Goal: Obtain resource: Download file/media

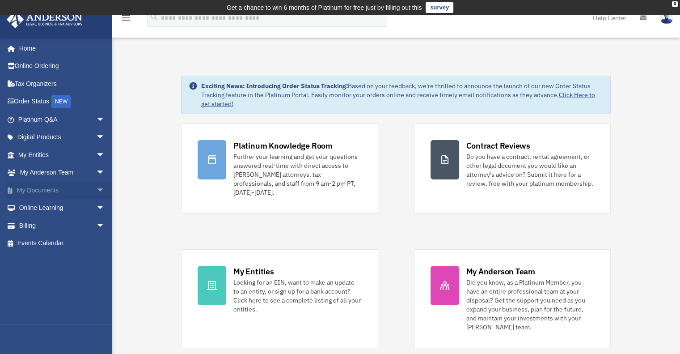
click at [29, 191] on link "My Documents arrow_drop_down" at bounding box center [62, 190] width 112 height 18
click at [96, 191] on span "arrow_drop_down" at bounding box center [105, 190] width 18 height 18
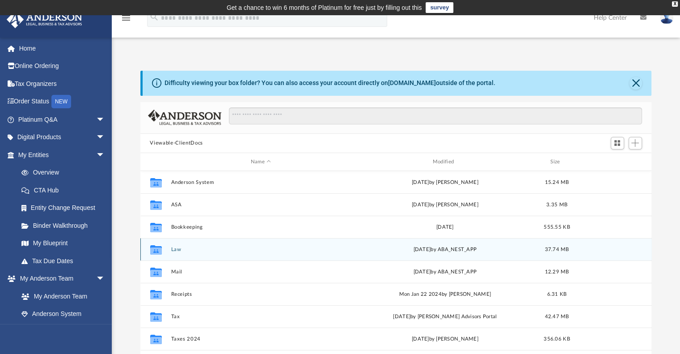
click at [177, 247] on button "Law" at bounding box center [261, 249] width 180 height 6
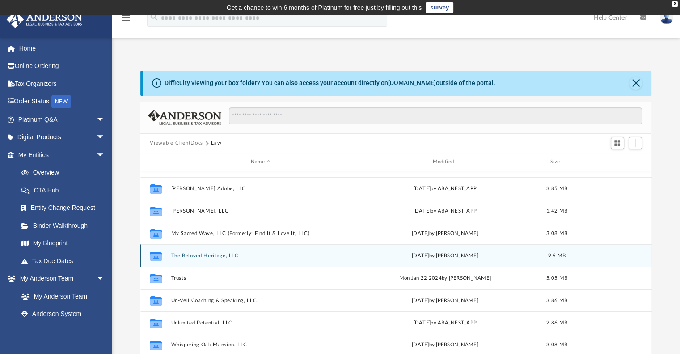
scroll to position [45, 0]
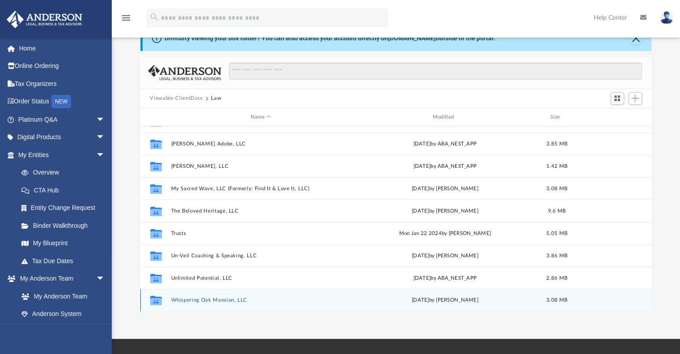
click at [197, 300] on button "Whispering Oak Mansion, LLC" at bounding box center [261, 300] width 180 height 6
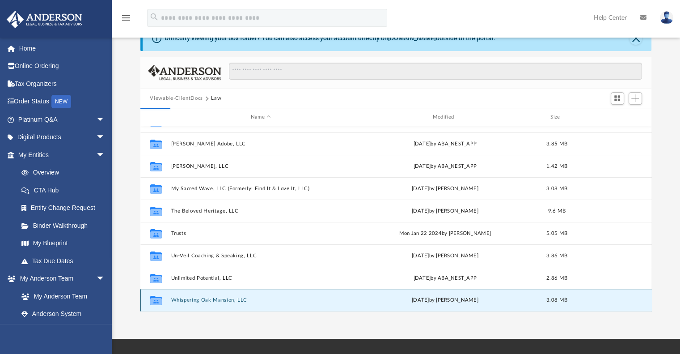
click at [155, 298] on icon "grid" at bounding box center [156, 301] width 12 height 7
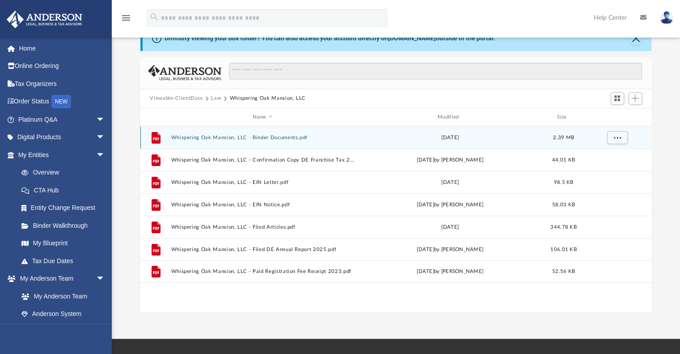
scroll to position [0, 0]
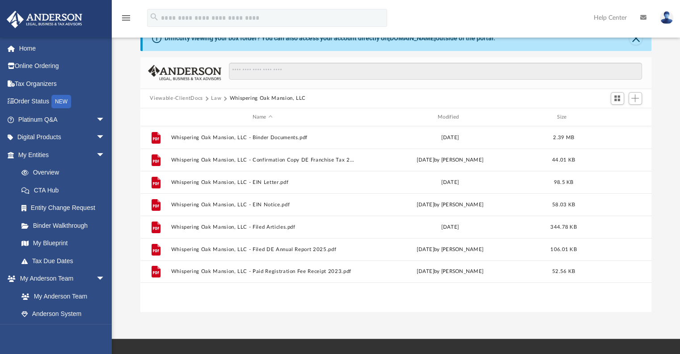
click at [200, 300] on div "File Whispering Oak Mansion, LLC - Binder Documents.pdf [DATE] 2.39 MB File Whi…" at bounding box center [396, 218] width 512 height 185
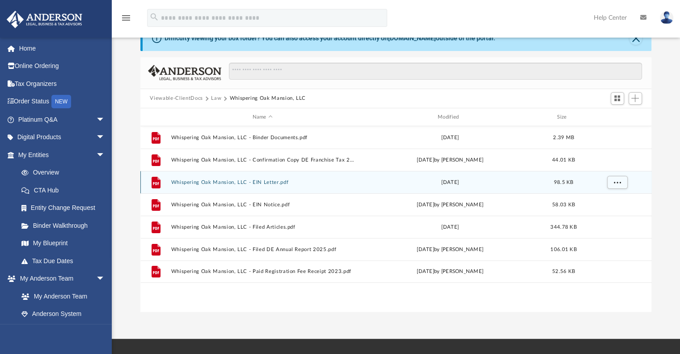
click at [220, 180] on button "Whispering Oak Mansion, LLC - EIN Letter.pdf" at bounding box center [262, 182] width 183 height 6
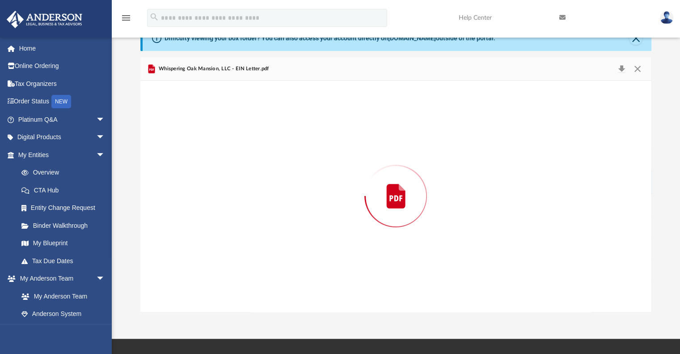
click at [220, 180] on div "Preview" at bounding box center [396, 196] width 512 height 231
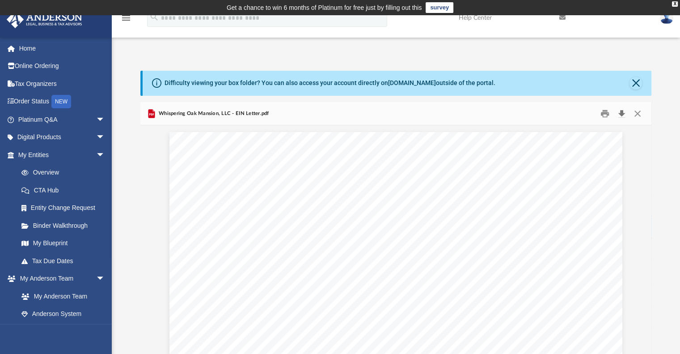
click at [622, 114] on button "Download" at bounding box center [622, 113] width 16 height 14
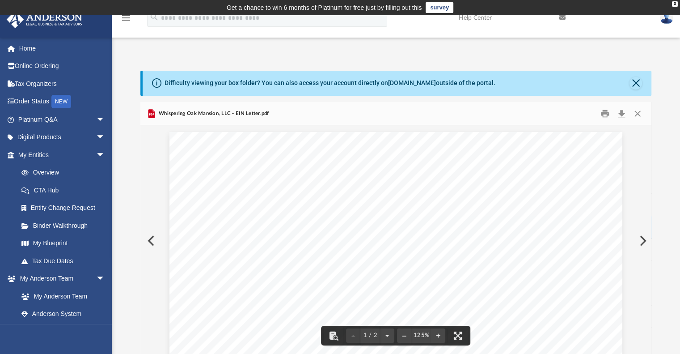
click at [151, 242] on button "Preview" at bounding box center [150, 240] width 20 height 25
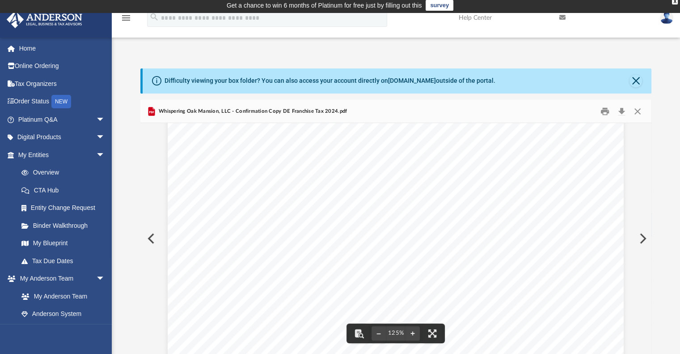
scroll to position [224, 0]
click at [640, 110] on button "Close" at bounding box center [638, 111] width 16 height 14
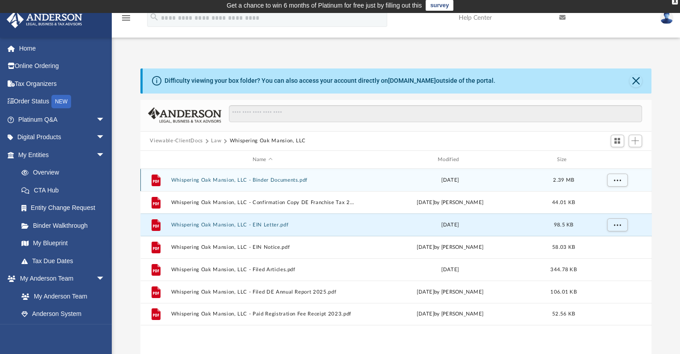
click at [215, 186] on div "File Whispering Oak Mansion, LLC - Binder Documents.pdf [DATE] 2.39 MB" at bounding box center [396, 180] width 512 height 22
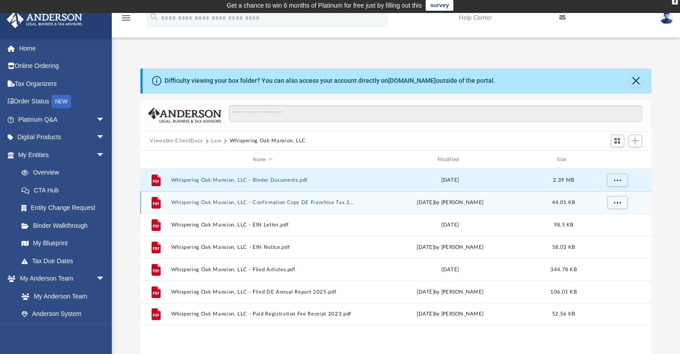
click at [214, 199] on div "File Whispering Oak Mansion, LLC - Confirmation Copy DE Franchise Tax 2024.pdf …" at bounding box center [396, 202] width 512 height 22
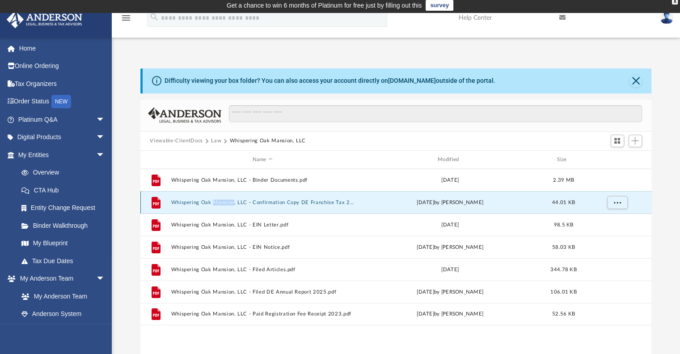
click at [214, 199] on div "File Whispering Oak Mansion, LLC - Confirmation Copy DE Franchise Tax 2024.pdf …" at bounding box center [396, 202] width 512 height 22
click at [156, 205] on icon "grid" at bounding box center [155, 203] width 9 height 12
click at [218, 206] on div "File Whispering Oak Mansion, LLC - Confirmation Copy DE Franchise Tax 2024.pdf …" at bounding box center [396, 202] width 512 height 22
click at [221, 201] on button "Whispering Oak Mansion, LLC - Confirmation Copy DE Franchise Tax 2024.pdf" at bounding box center [262, 203] width 183 height 6
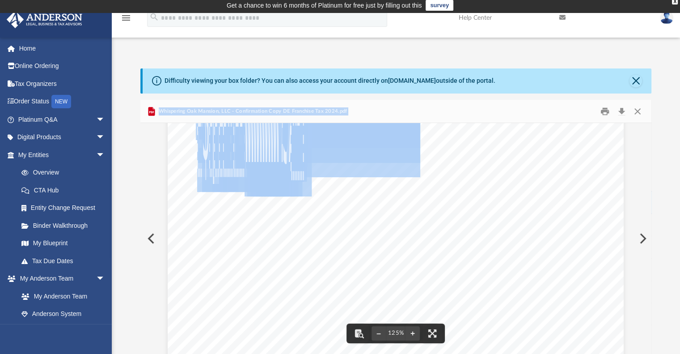
scroll to position [0, 0]
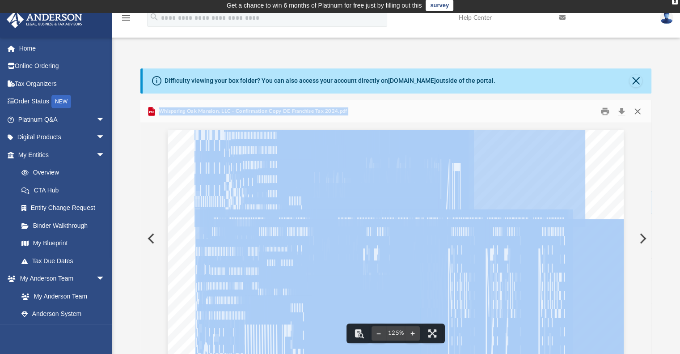
click at [640, 110] on button "Close" at bounding box center [638, 111] width 16 height 14
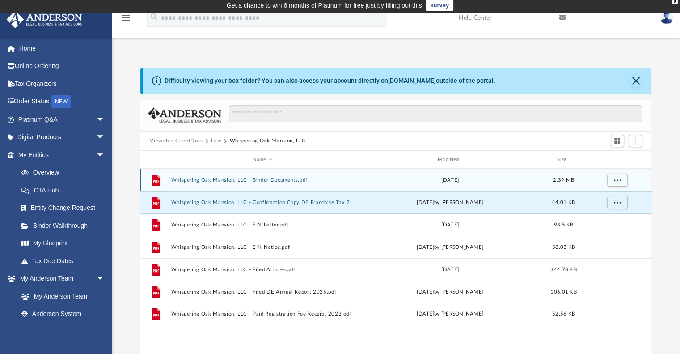
click at [237, 178] on button "Whispering Oak Mansion, LLC - Binder Documents.pdf" at bounding box center [262, 180] width 183 height 6
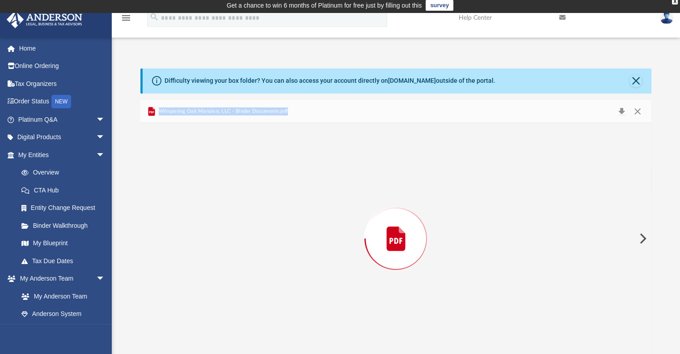
click at [237, 178] on div "Preview" at bounding box center [396, 238] width 512 height 231
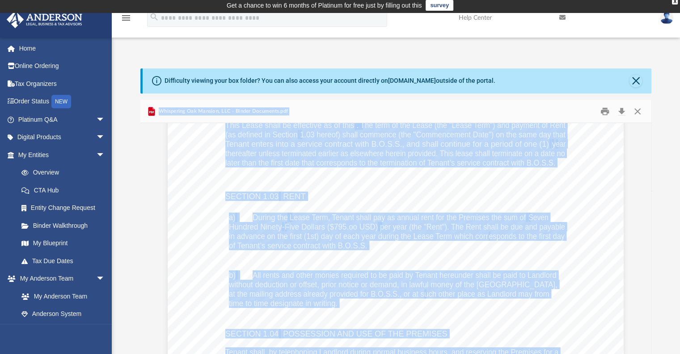
scroll to position [2147, 0]
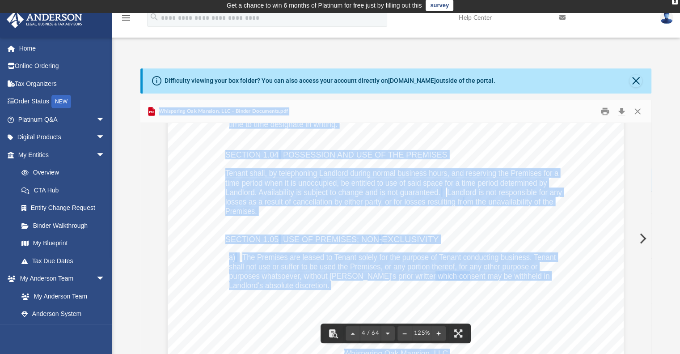
click at [490, 242] on div "Whispering Oak Mansion, LLC b) Landlord shall be responsible, at its sole cost,…" at bounding box center [396, 89] width 456 height 590
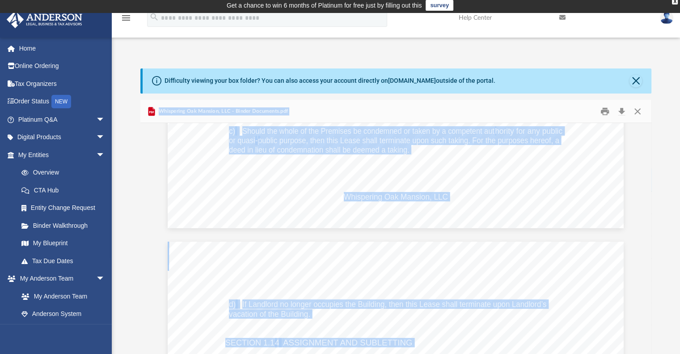
scroll to position [4160, 0]
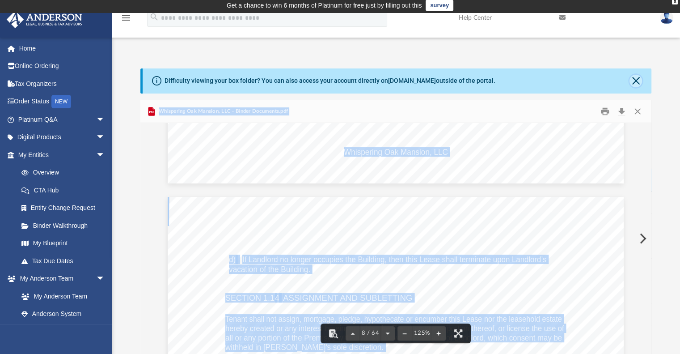
click at [637, 80] on button "Close" at bounding box center [636, 81] width 13 height 13
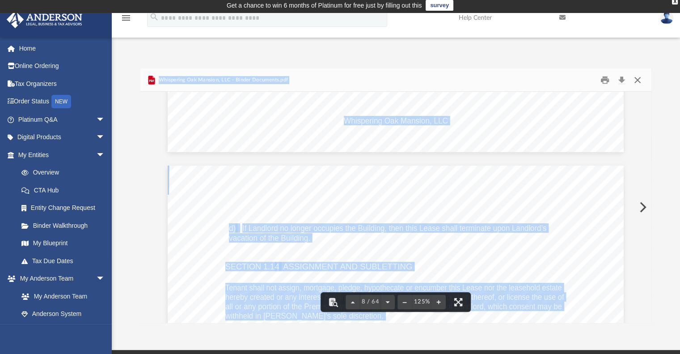
click at [632, 79] on button "Close" at bounding box center [638, 80] width 16 height 14
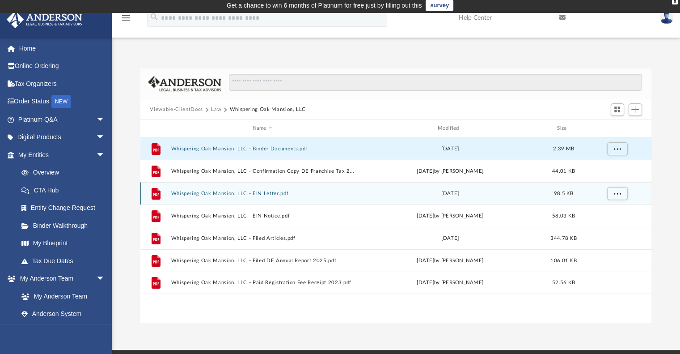
click at [230, 193] on button "Whispering Oak Mansion, LLC - EIN Letter.pdf" at bounding box center [262, 194] width 183 height 6
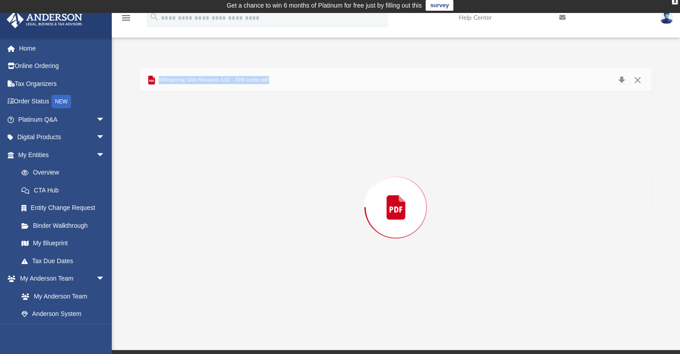
click at [230, 193] on div "Preview" at bounding box center [396, 207] width 512 height 231
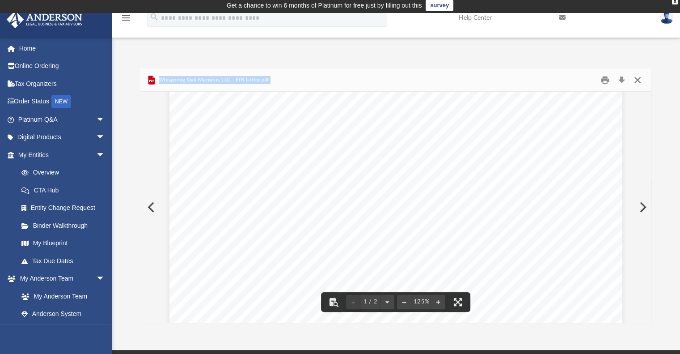
click at [638, 78] on button "Close" at bounding box center [638, 80] width 16 height 14
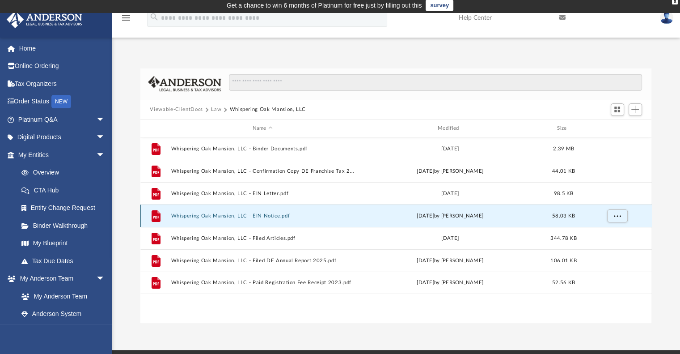
click at [263, 216] on button "Whispering Oak Mansion, LLC - EIN Notice.pdf" at bounding box center [262, 216] width 183 height 6
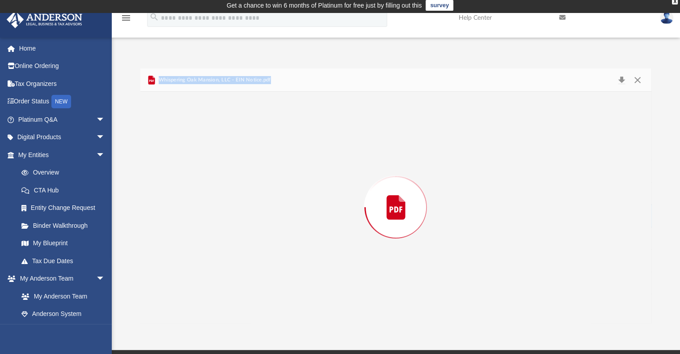
click at [263, 216] on div "Preview" at bounding box center [396, 207] width 512 height 231
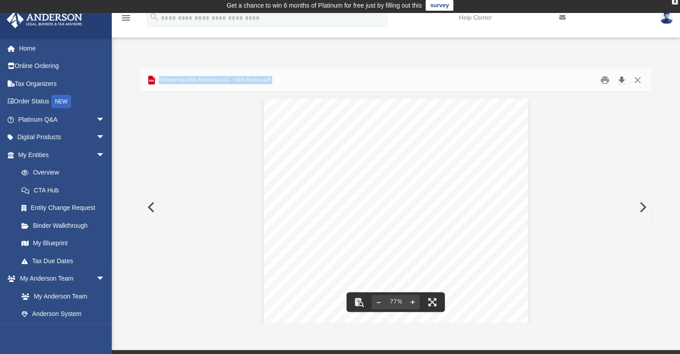
click at [619, 77] on button "Download" at bounding box center [622, 80] width 16 height 14
click at [622, 80] on button "Download" at bounding box center [622, 80] width 16 height 14
